Goal: Transaction & Acquisition: Purchase product/service

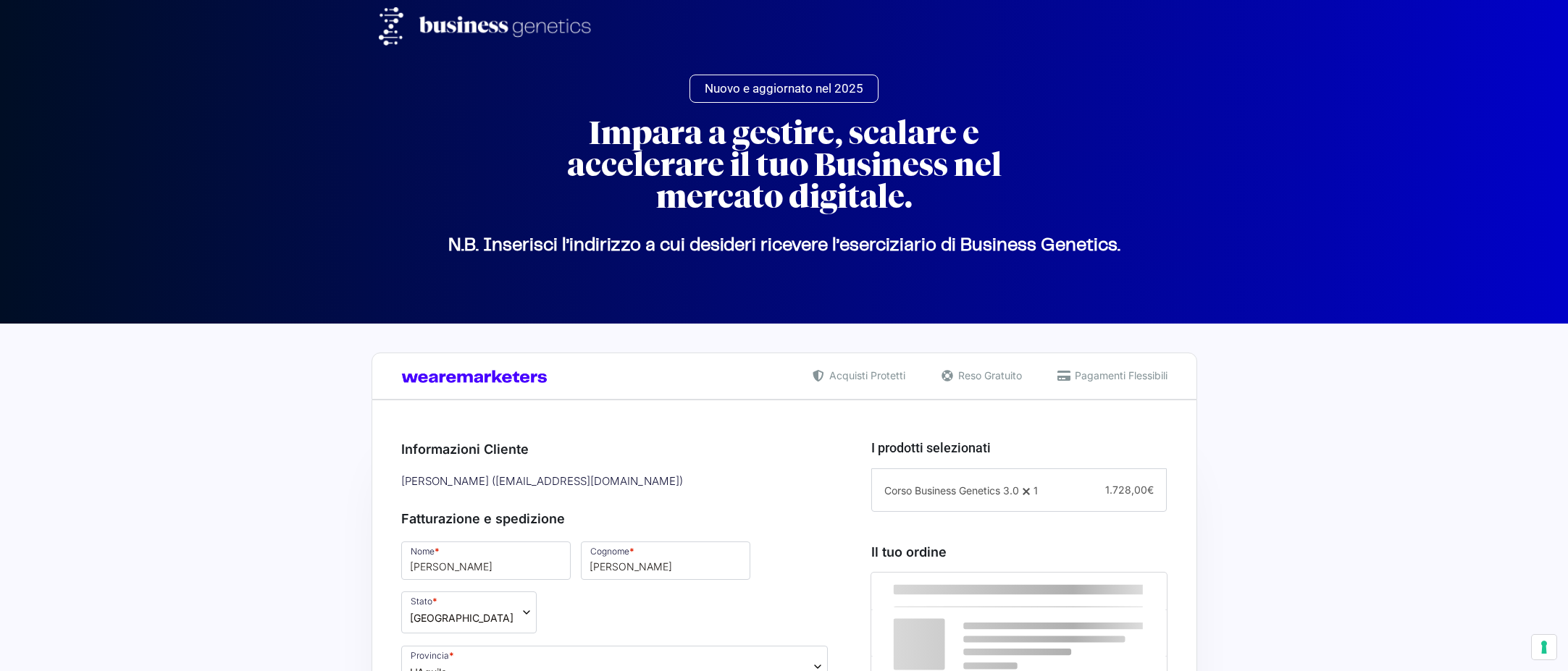
select select "AQ"
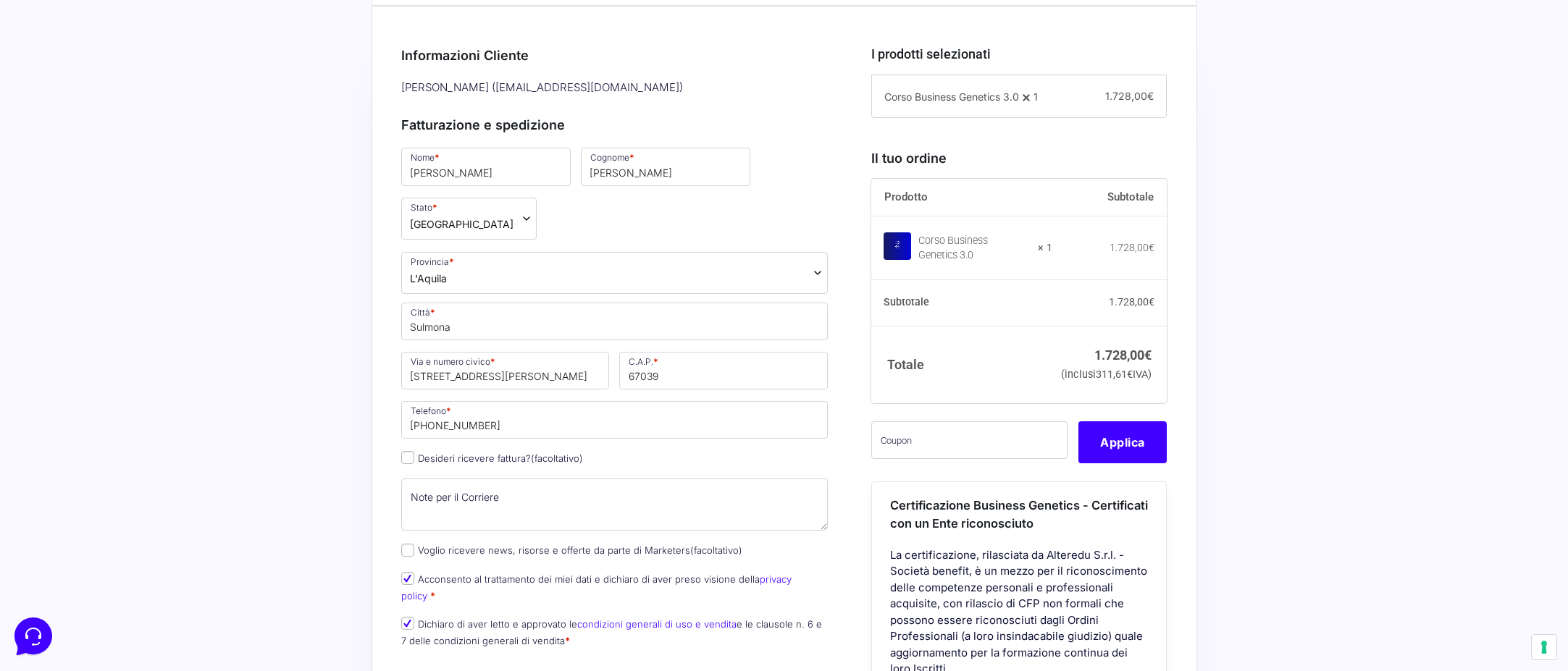
scroll to position [412, 0]
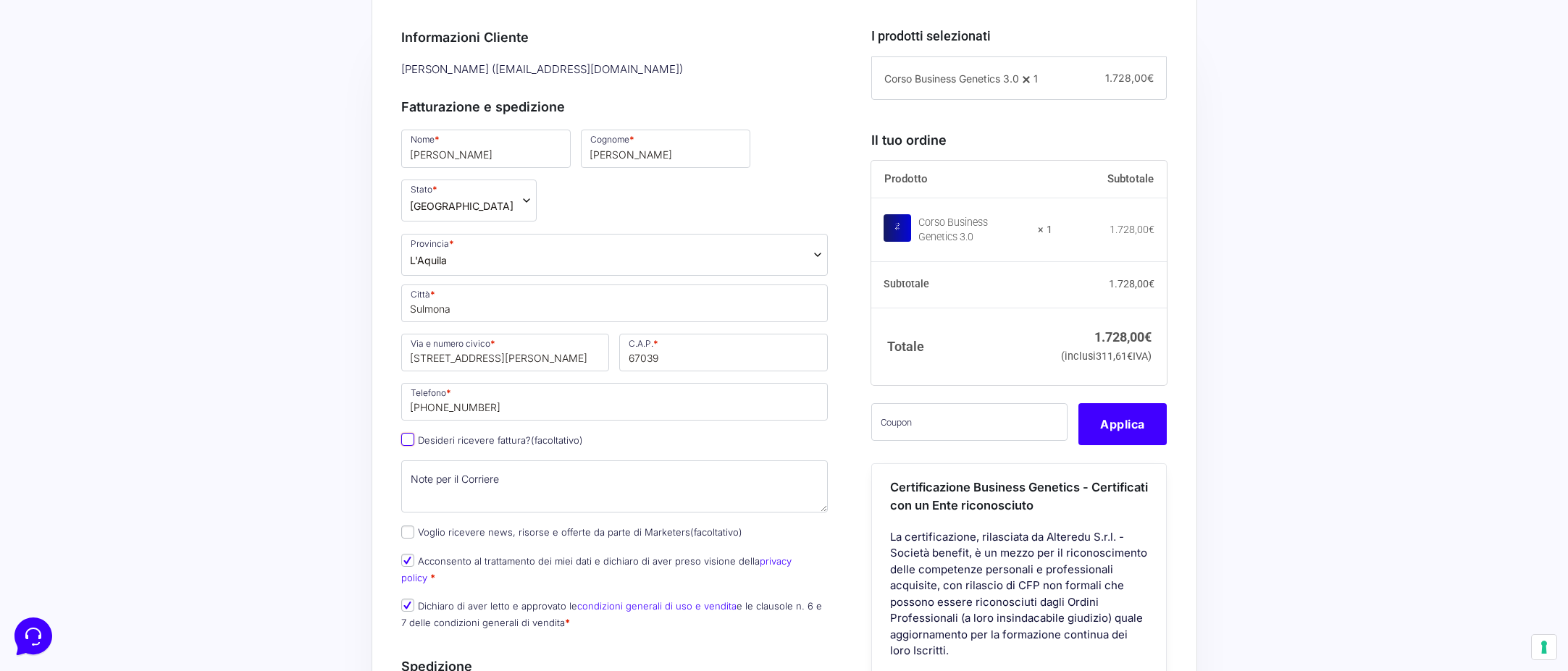
click at [413, 433] on input "Desideri ricevere fattura? (facoltativo)" at bounding box center [408, 439] width 13 height 13
checkbox input "true"
type input "R.E.M. S.R.L."
select select "IT"
type input "AQ"
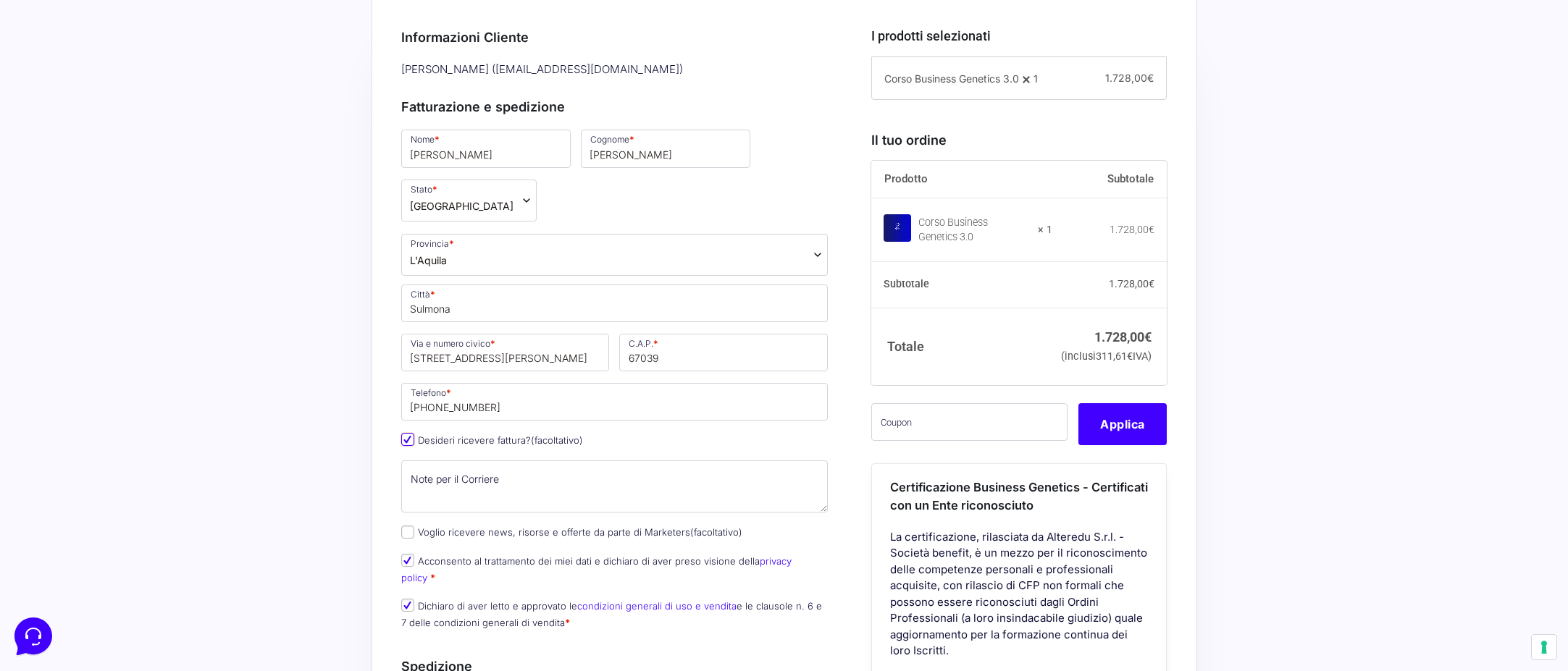
type input "Sulmona"
type input "[STREET_ADDRESS][PERSON_NAME]"
type input "67039"
type input "[PHONE_NUMBER]"
type input "01678190669"
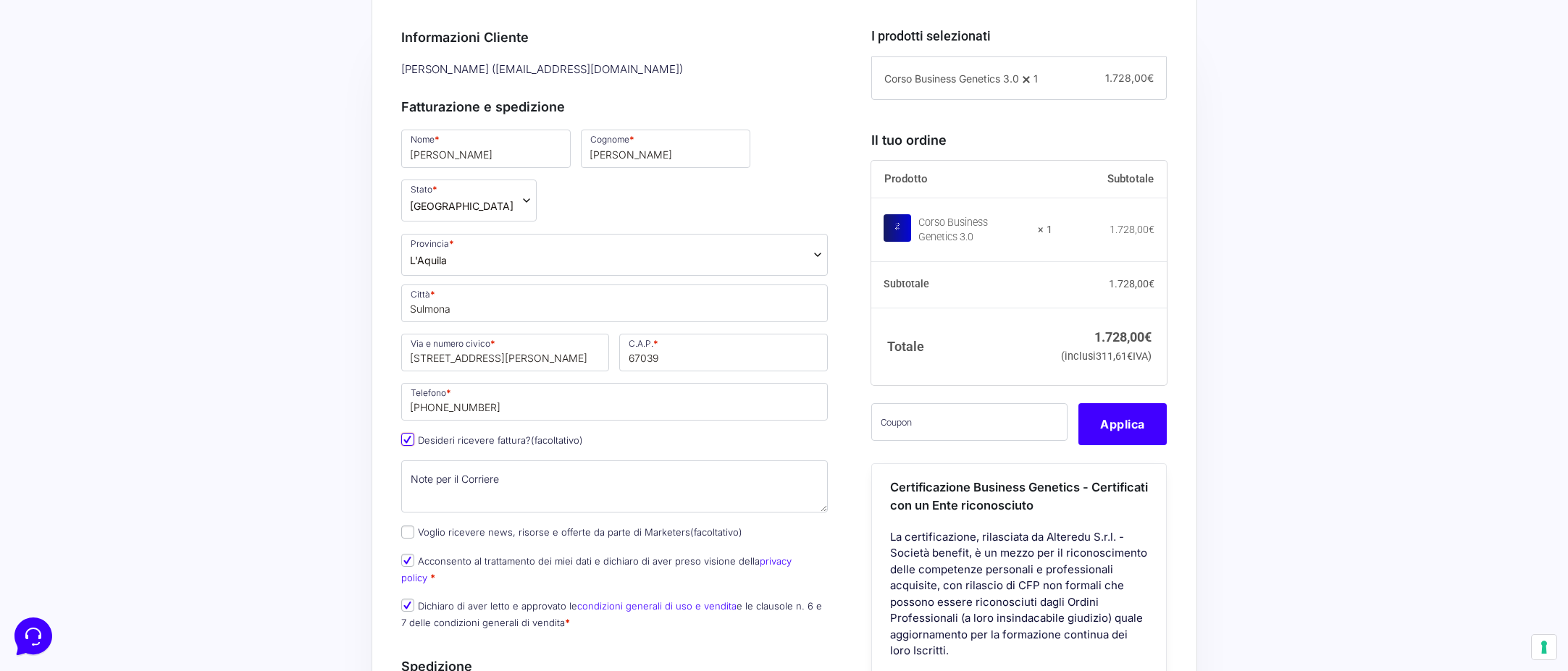
type input "[DOMAIN_NAME][EMAIL_ADDRESS][DOMAIN_NAME]"
type input "5RUO82D"
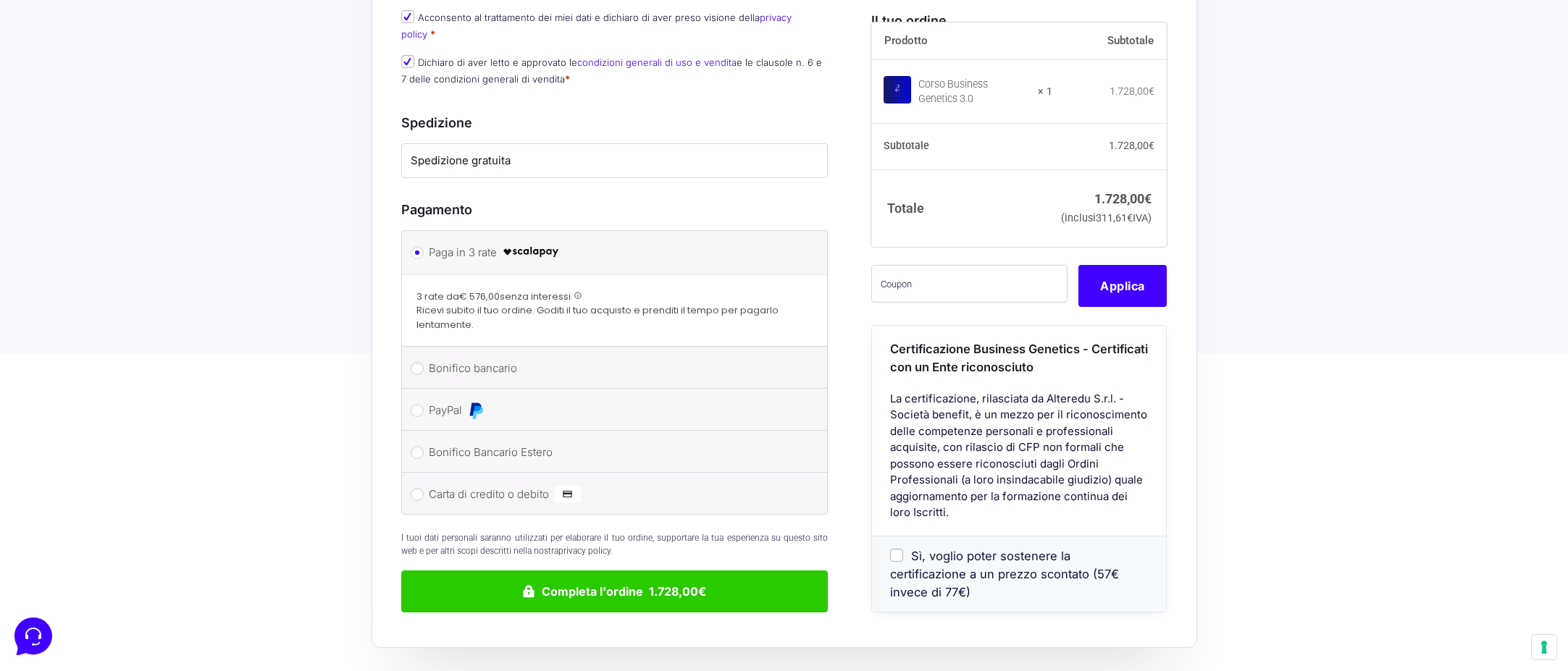
scroll to position [1467, 0]
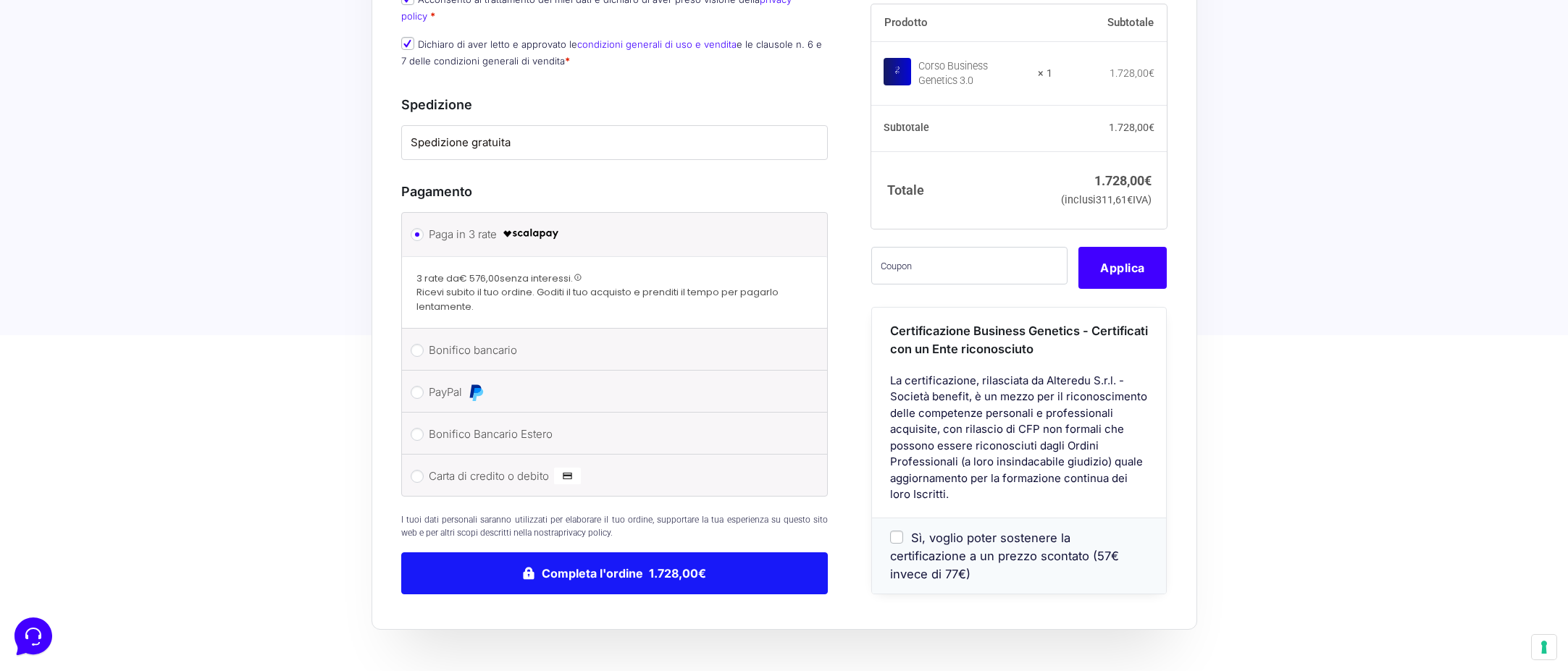
click at [578, 552] on button "Completa l'ordine 1.728,00€" at bounding box center [615, 573] width 427 height 42
